Goal: Check status: Check status

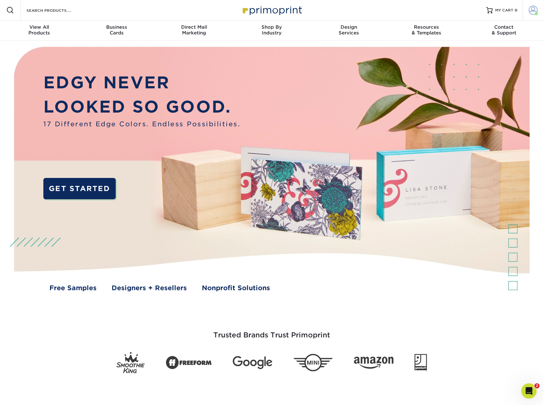
click at [533, 7] on span at bounding box center [532, 10] width 9 height 9
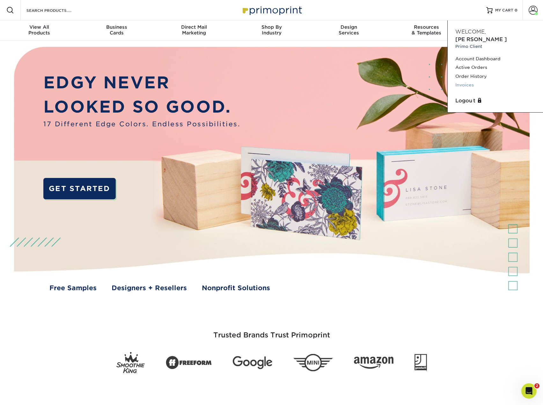
click at [467, 81] on link "Invoices" at bounding box center [495, 85] width 80 height 9
click at [483, 72] on link "Order History" at bounding box center [495, 76] width 80 height 9
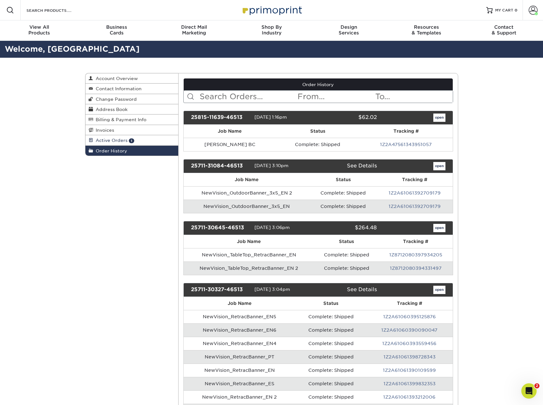
click at [118, 141] on span "Active Orders" at bounding box center [110, 140] width 34 height 5
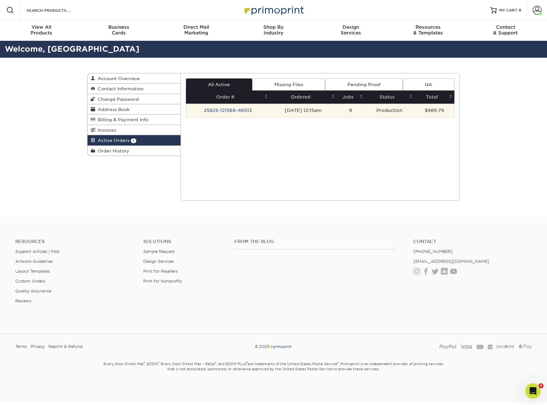
click at [211, 112] on td "25825-121566-46513" at bounding box center [228, 110] width 84 height 13
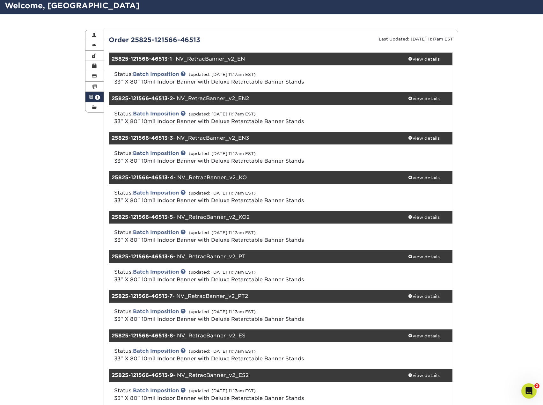
scroll to position [159, 0]
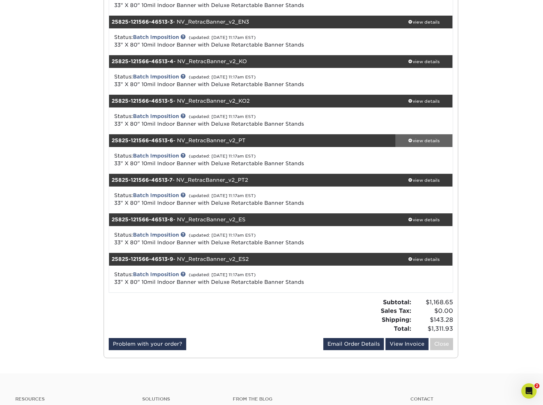
click at [425, 141] on div "view details" at bounding box center [423, 140] width 57 height 6
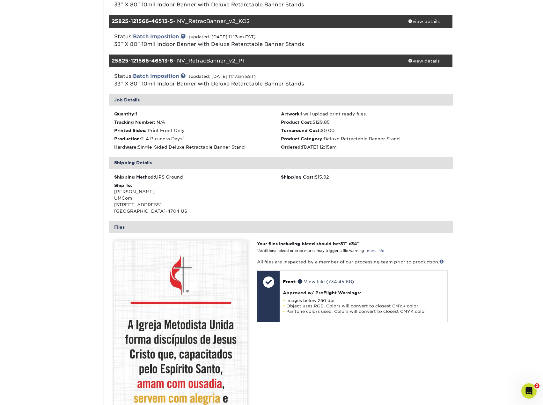
scroll to position [382, 0]
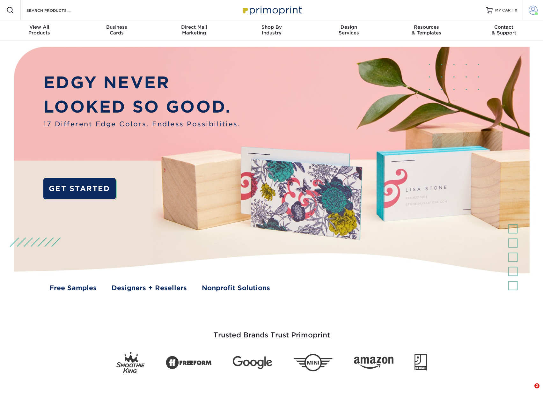
click at [535, 9] on span at bounding box center [532, 10] width 9 height 9
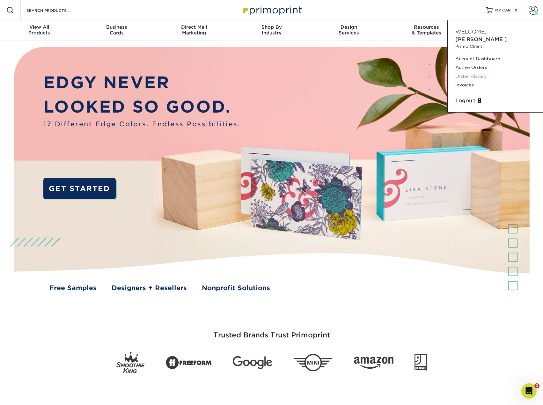
click at [471, 72] on link "Order History" at bounding box center [495, 76] width 80 height 9
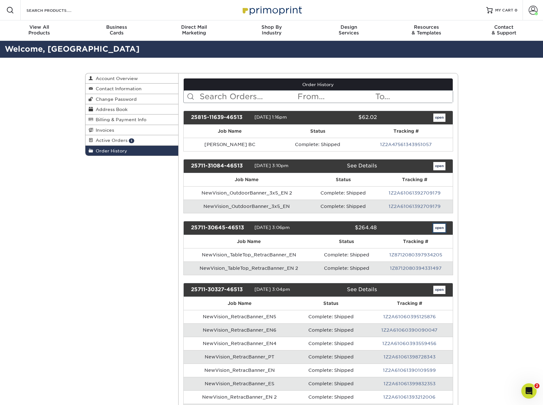
click at [440, 230] on link "open" at bounding box center [439, 228] width 12 height 8
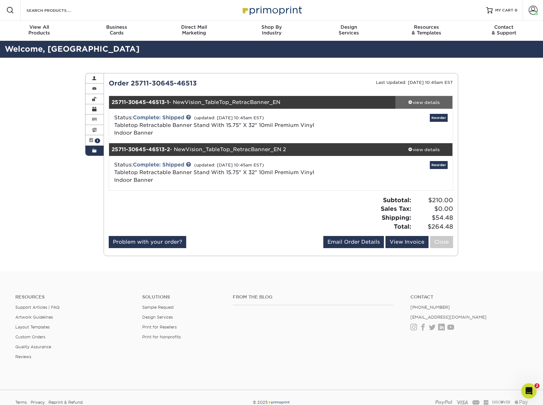
click at [428, 103] on div "view details" at bounding box center [423, 102] width 57 height 6
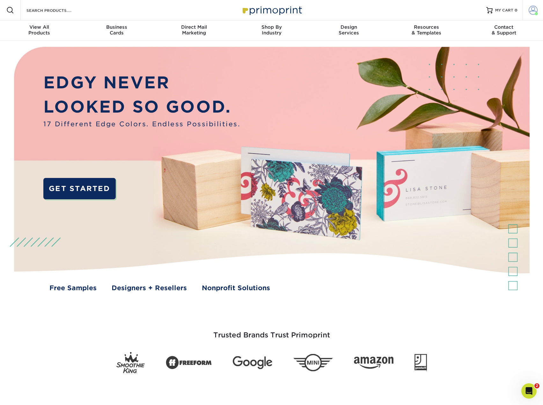
click at [530, 8] on span at bounding box center [532, 10] width 9 height 9
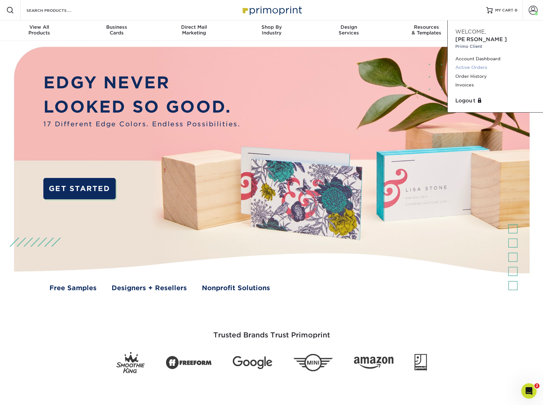
click at [468, 63] on link "Active Orders" at bounding box center [495, 67] width 80 height 9
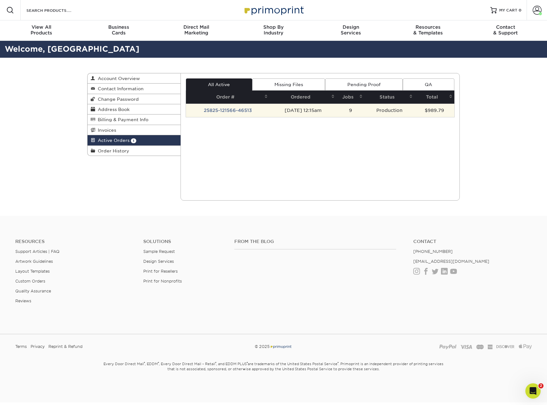
click at [219, 112] on td "25825-121566-46513" at bounding box center [228, 110] width 84 height 13
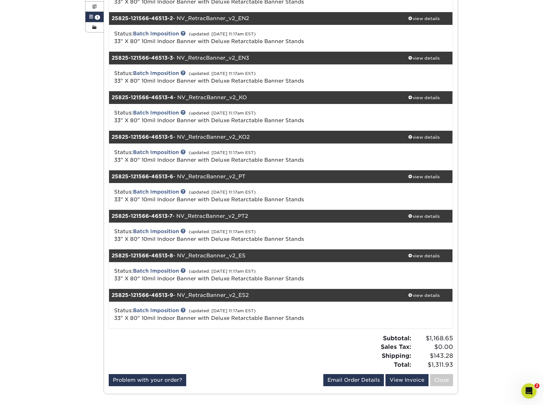
scroll to position [127, 0]
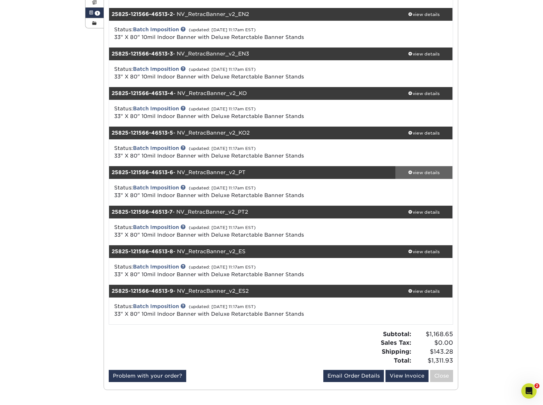
click at [427, 171] on div "view details" at bounding box center [423, 172] width 57 height 6
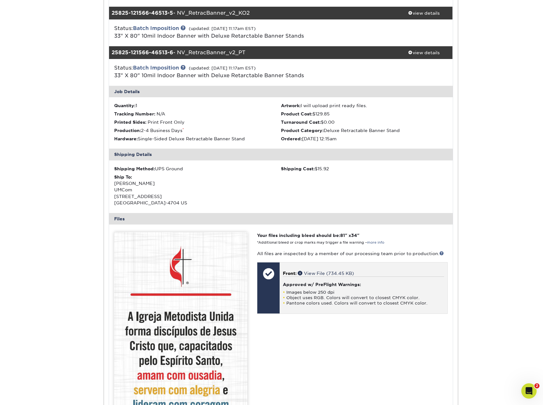
scroll to position [287, 0]
